Goal: Task Accomplishment & Management: Manage account settings

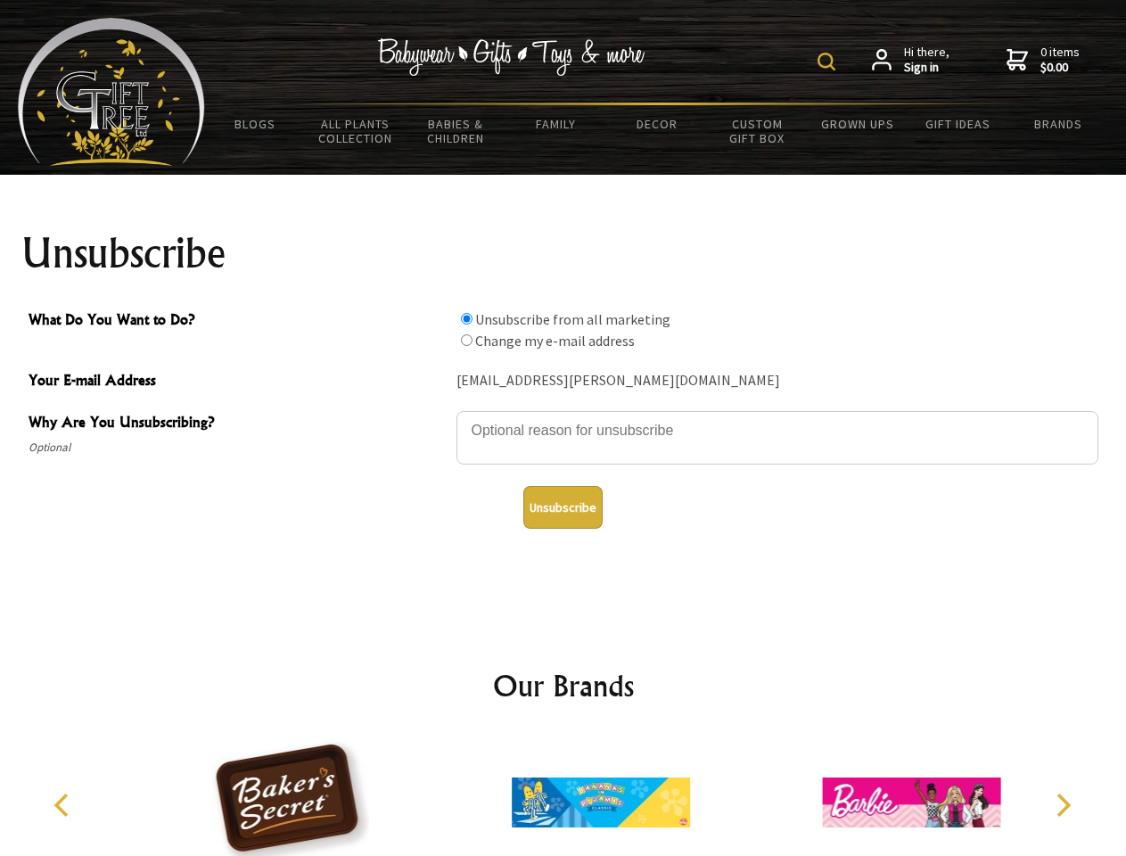
click at [829, 62] on img at bounding box center [827, 62] width 18 height 18
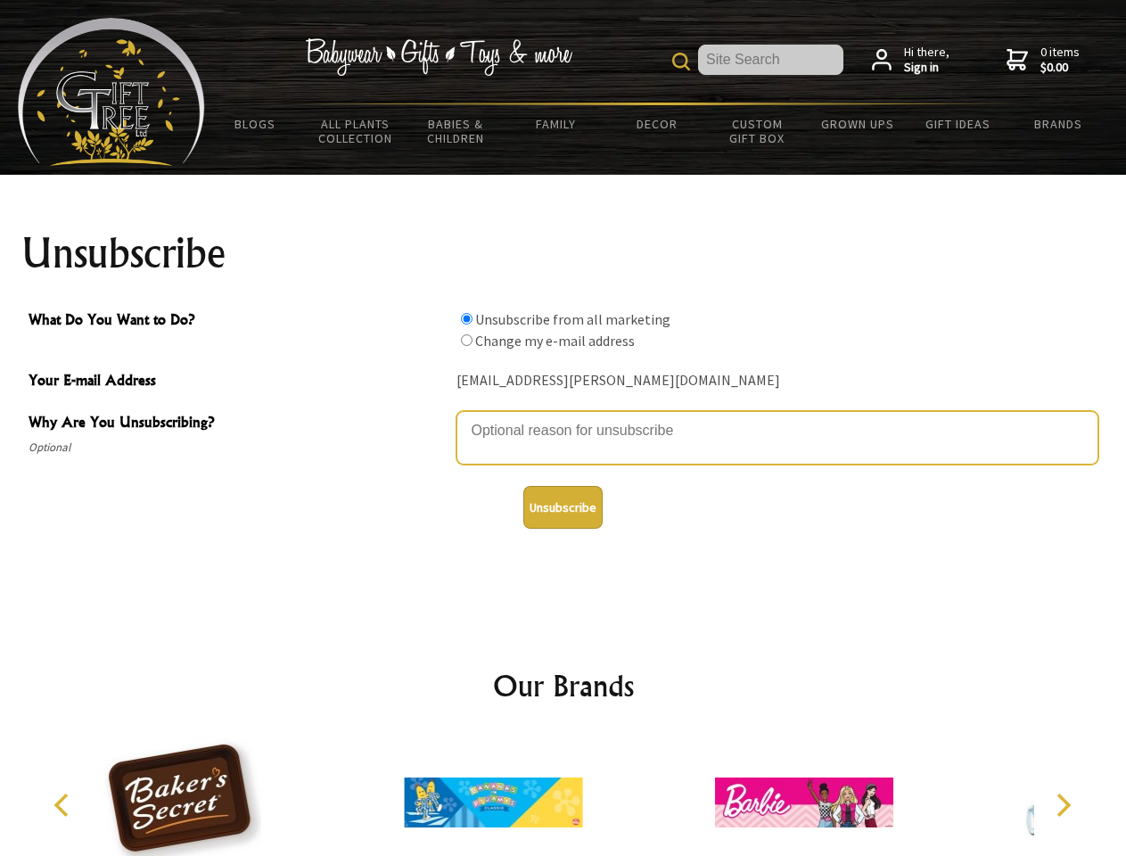
click at [563, 417] on textarea "Why Are You Unsubscribing?" at bounding box center [777, 437] width 642 height 53
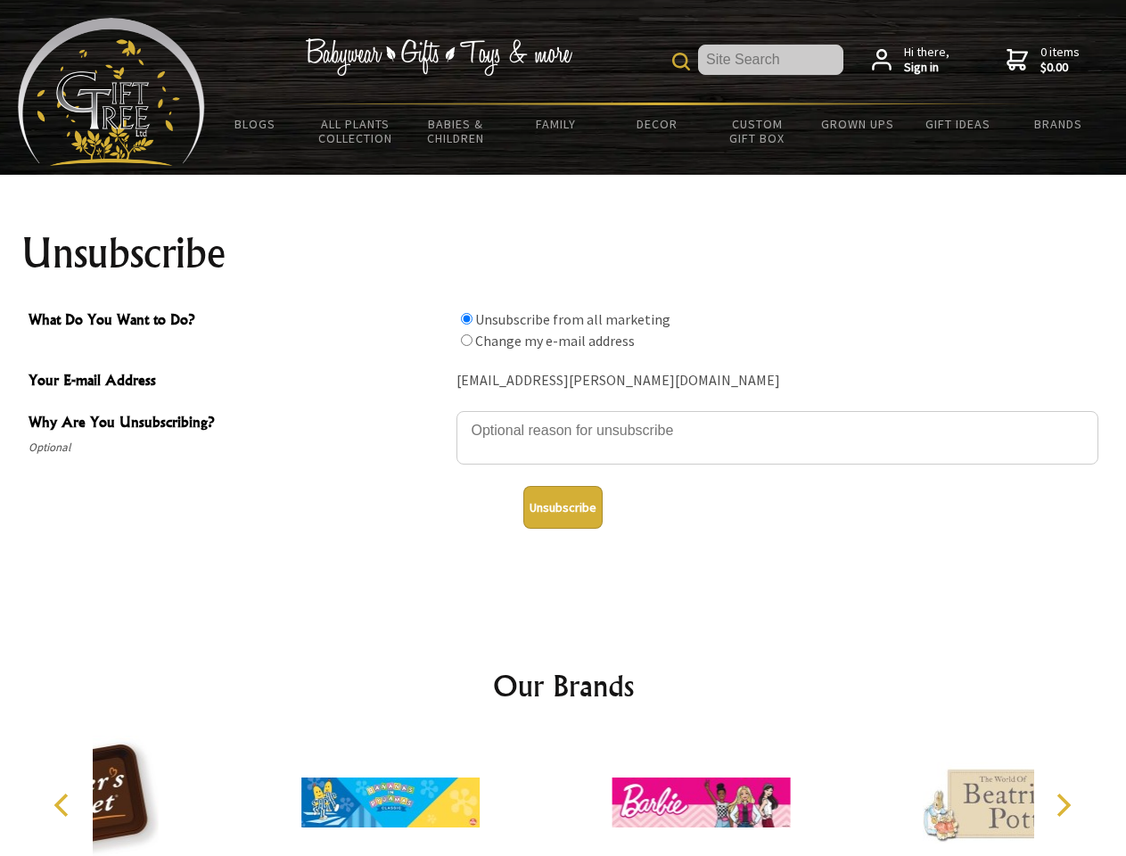
click at [466, 318] on input "What Do You Want to Do?" at bounding box center [467, 319] width 12 height 12
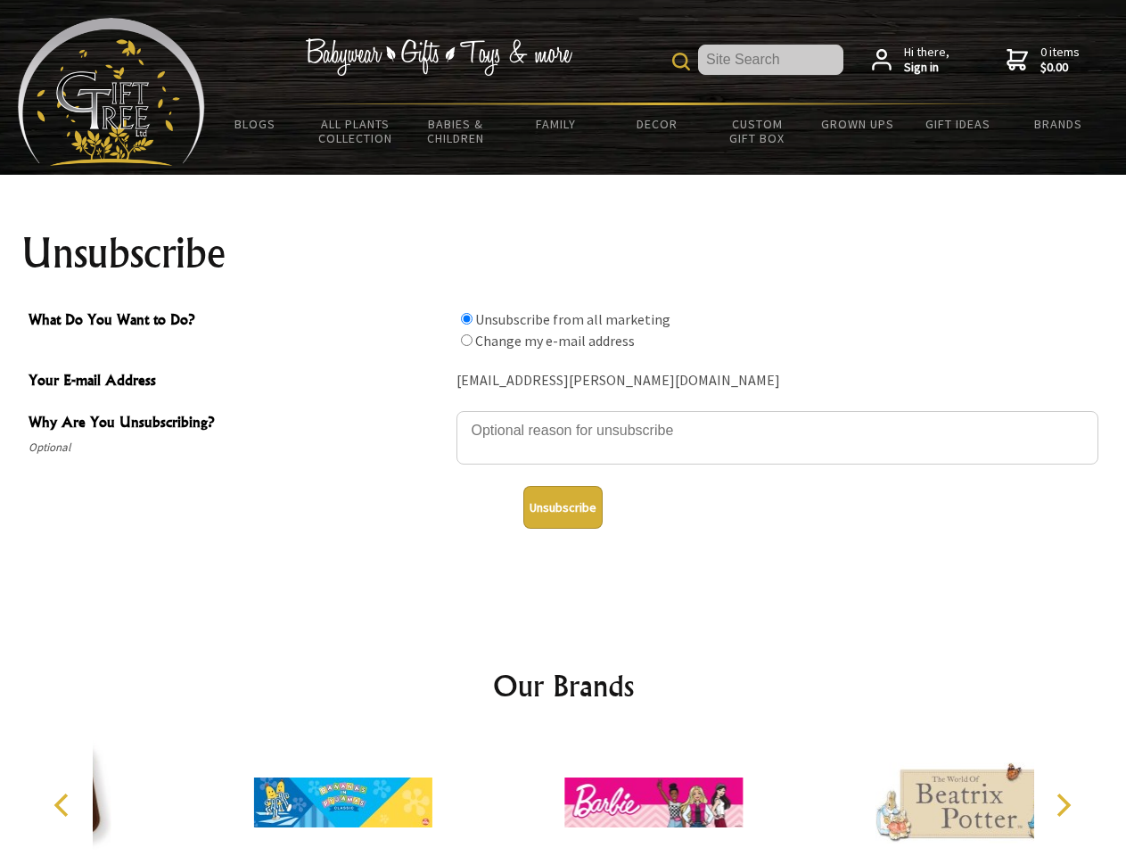
click at [466, 340] on input "What Do You Want to Do?" at bounding box center [467, 340] width 12 height 12
radio input "true"
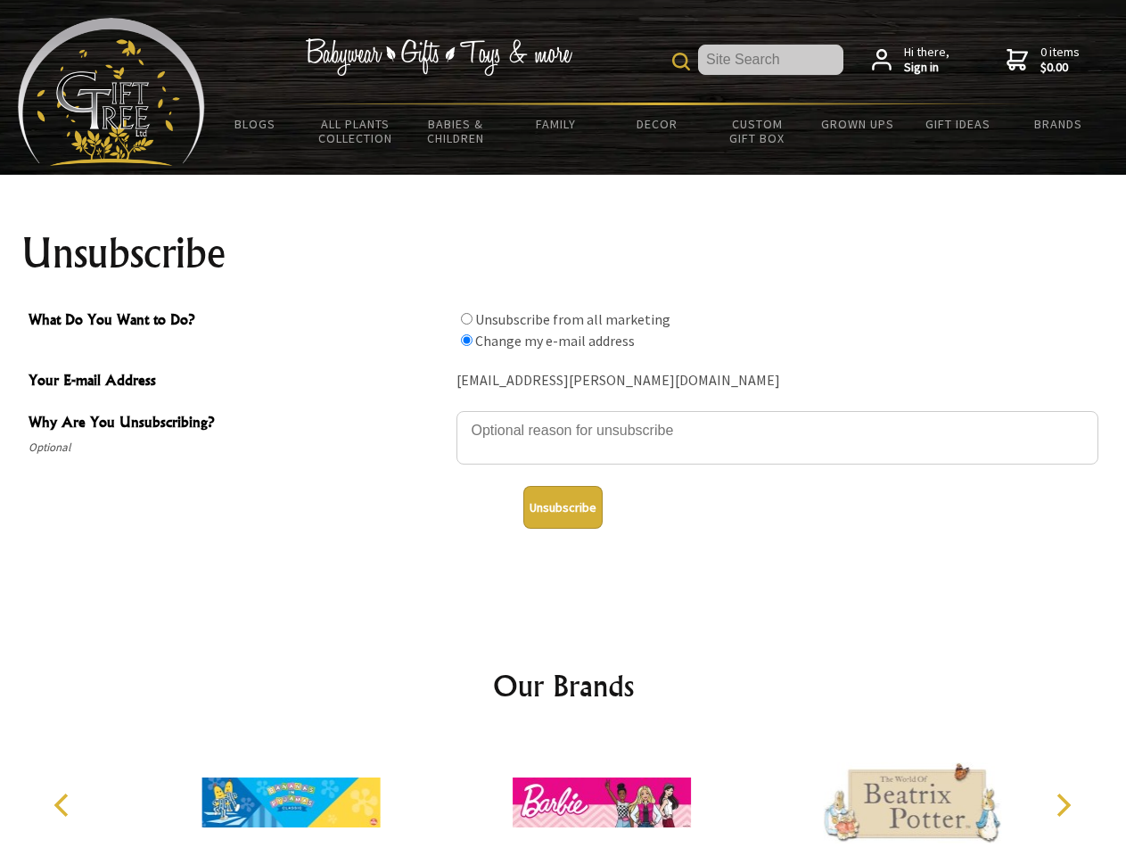
click at [563, 507] on button "Unsubscribe" at bounding box center [562, 507] width 79 height 43
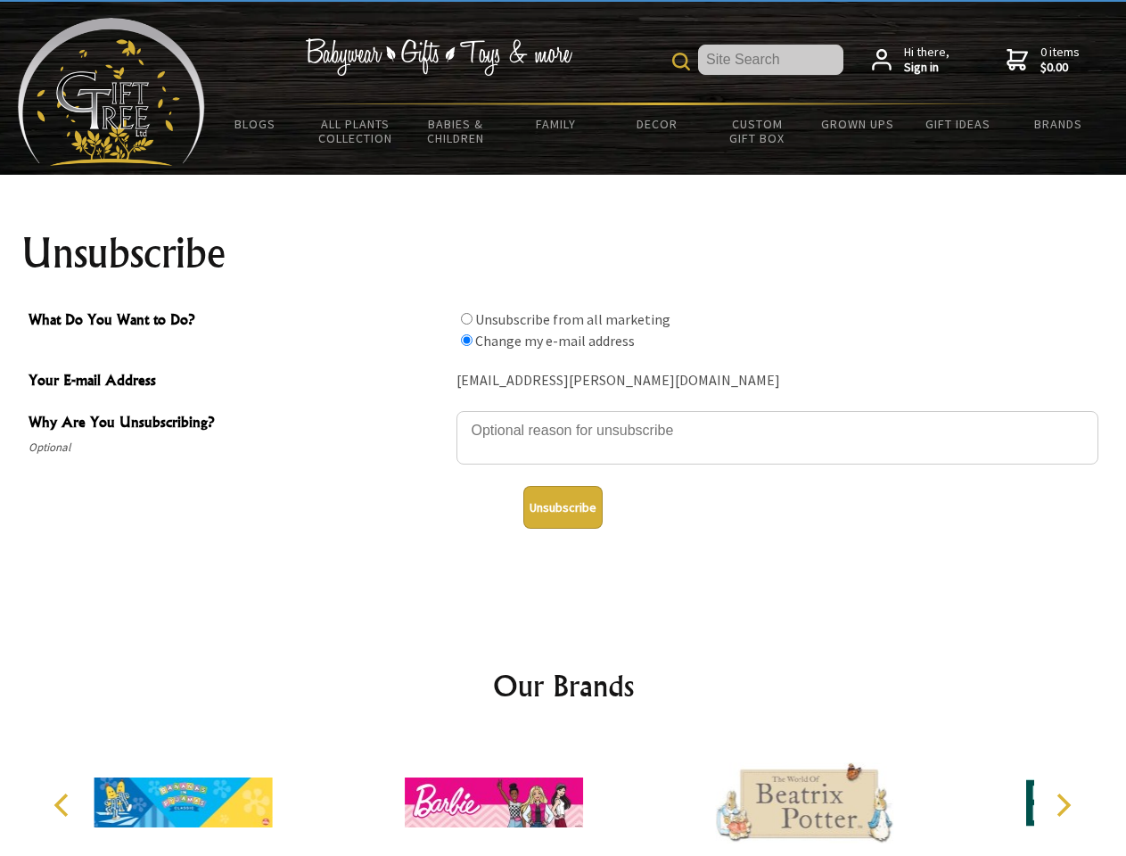
click at [64, 805] on icon "Previous" at bounding box center [63, 805] width 23 height 23
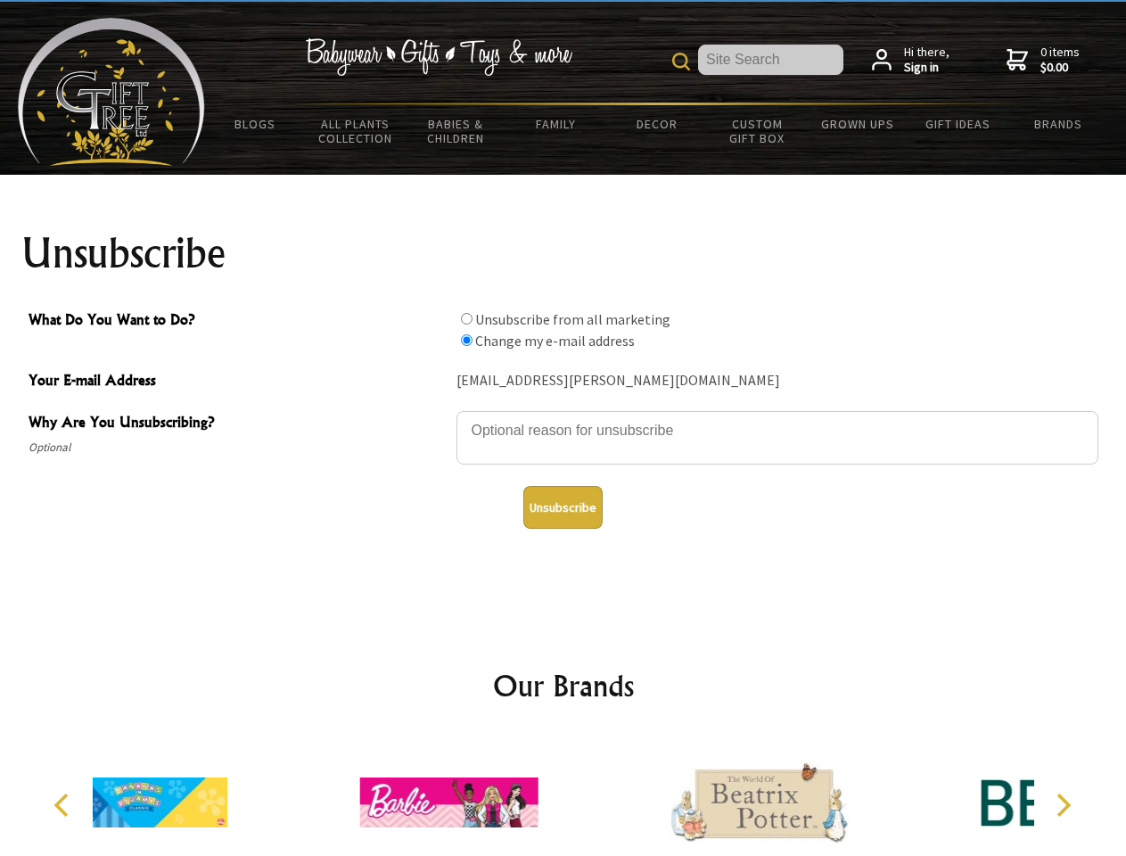
click at [1063, 805] on icon "Next" at bounding box center [1061, 805] width 23 height 23
